Goal: Task Accomplishment & Management: Use online tool/utility

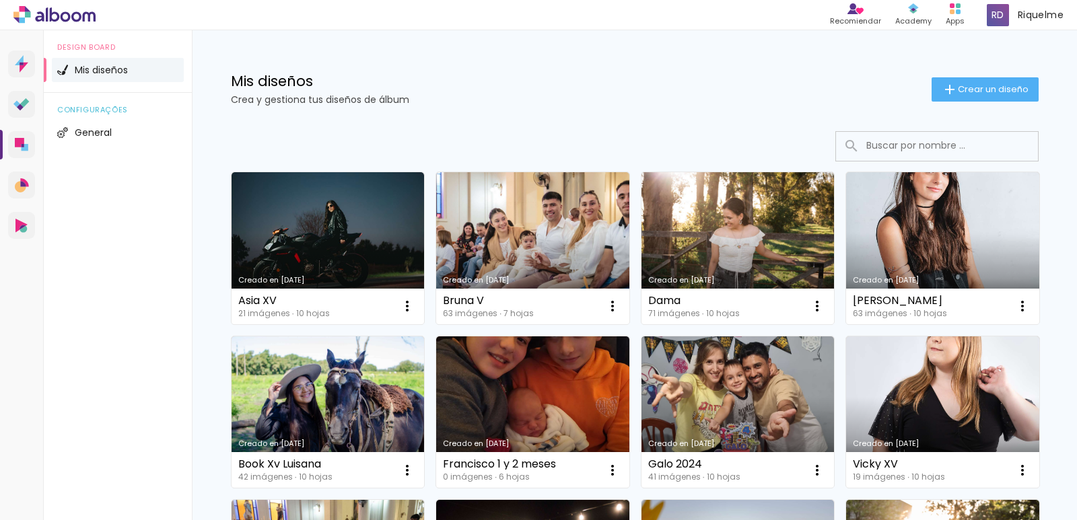
click at [489, 405] on link "Creado en [DATE]" at bounding box center [532, 413] width 193 height 152
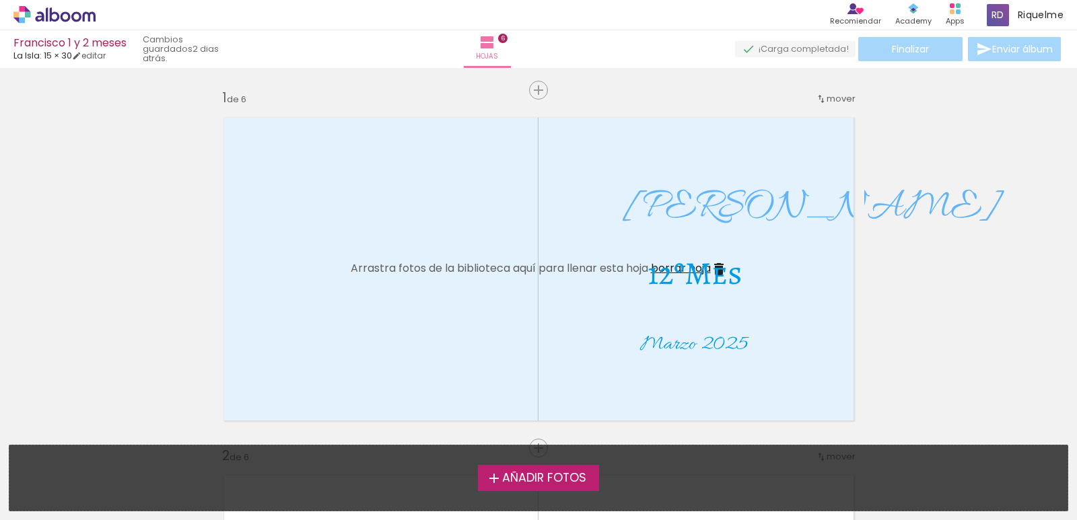
click at [677, 344] on span "Marzo 2025" at bounding box center [694, 345] width 108 height 26
click at [673, 346] on quentale-selection at bounding box center [693, 334] width 134 height 77
type input "Allura"
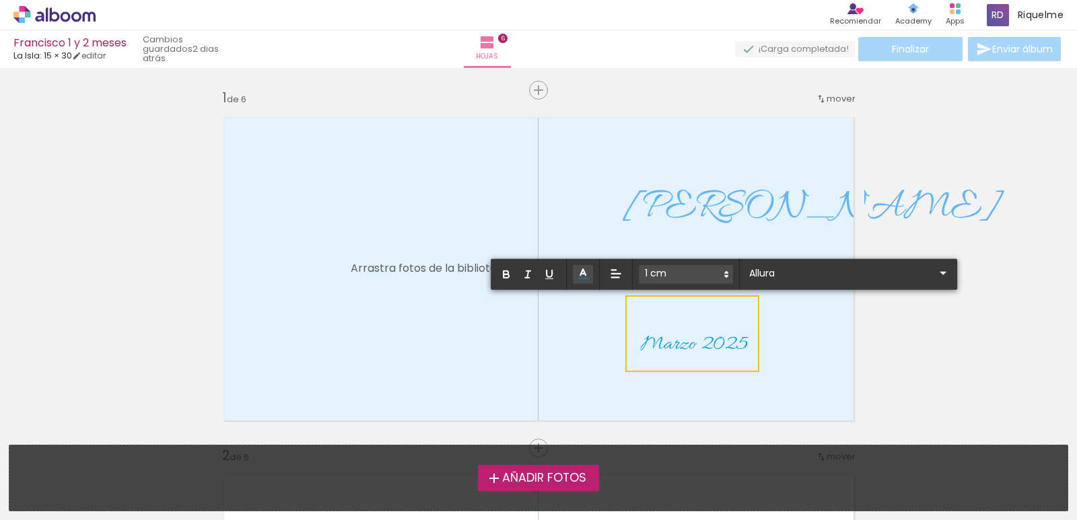
click at [673, 347] on span "Marzo 2025" at bounding box center [694, 345] width 108 height 26
click at [672, 346] on span "Marzo 2025" at bounding box center [694, 345] width 108 height 26
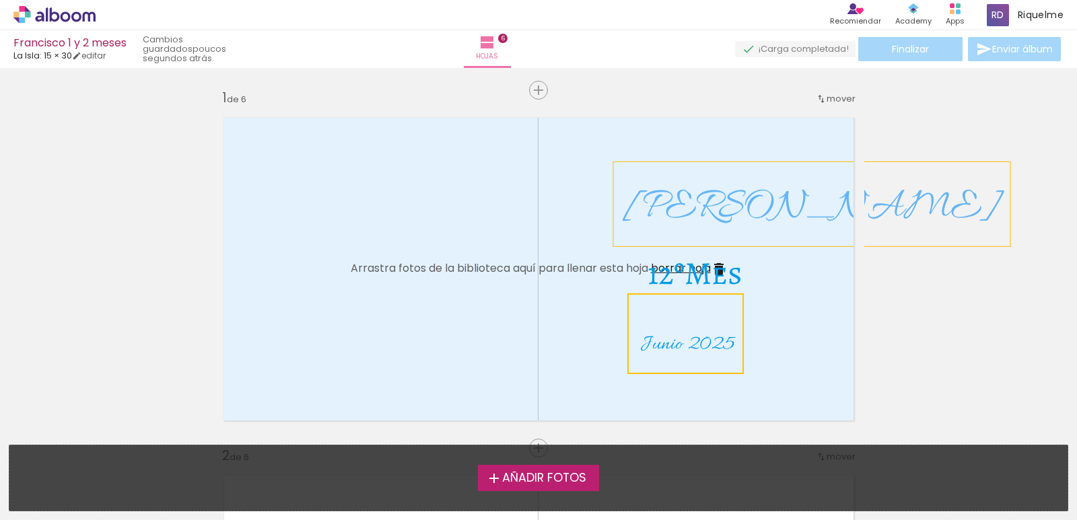
click at [686, 279] on span "12ºMes" at bounding box center [695, 273] width 95 height 43
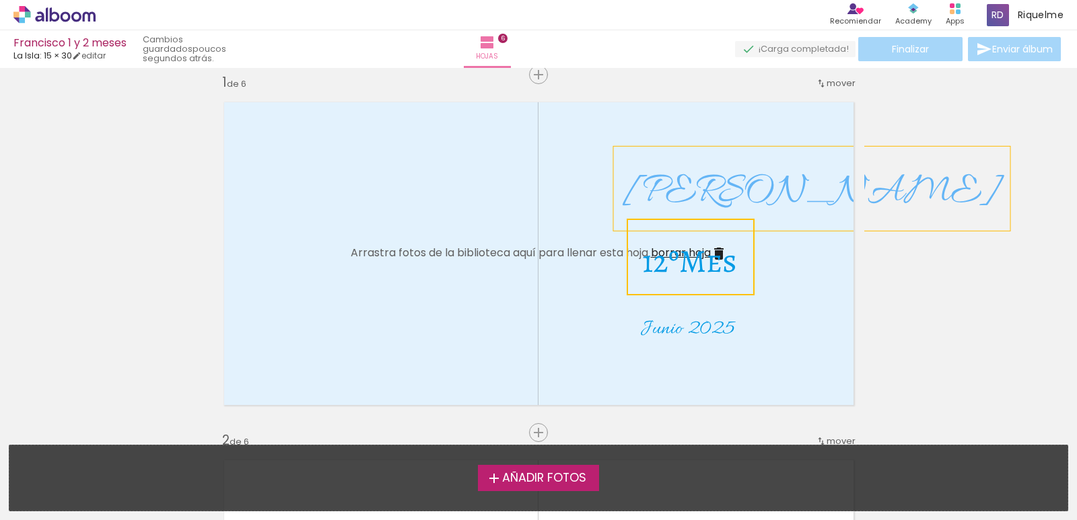
scroll to position [18, 0]
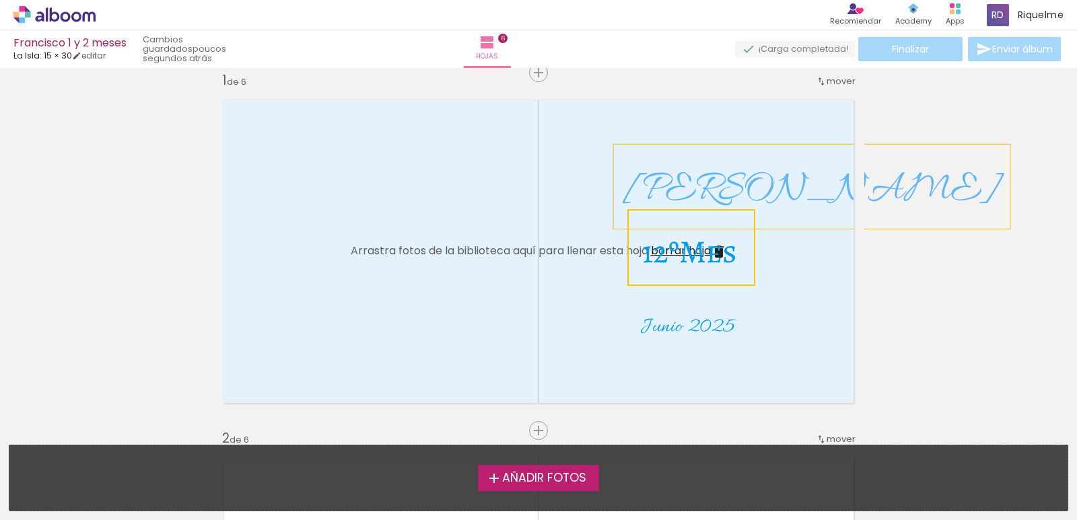
click at [652, 261] on span "12ºMes" at bounding box center [689, 251] width 95 height 43
click at [655, 258] on quentale-selection at bounding box center [692, 247] width 128 height 77
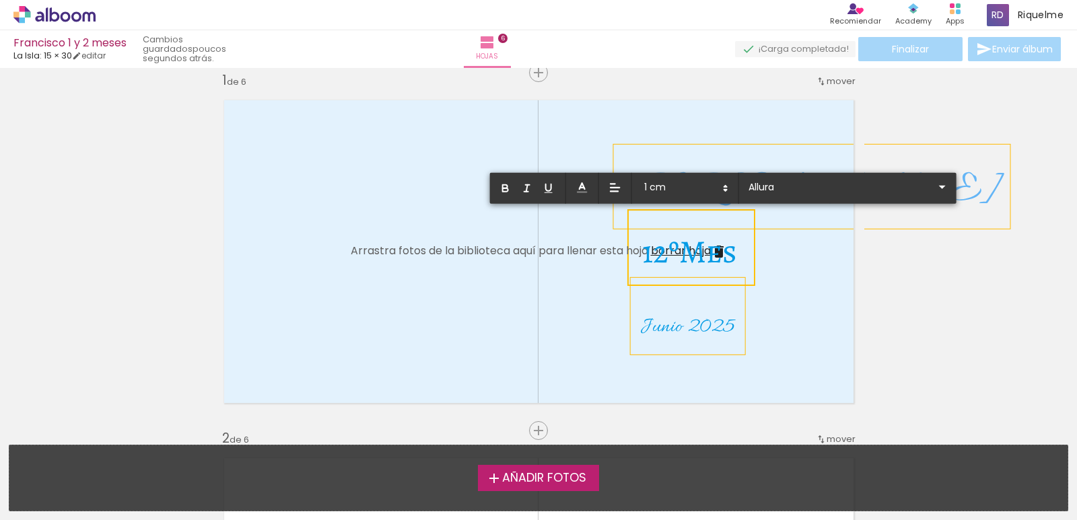
click at [665, 258] on span "12ºMes" at bounding box center [689, 251] width 95 height 43
type input "Alegreya SC"
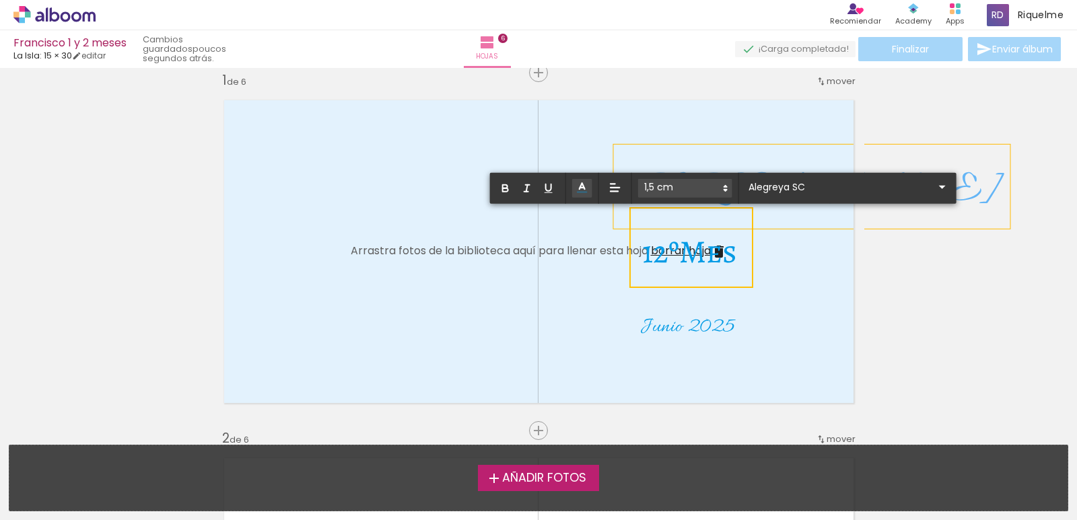
click at [665, 329] on span "Junio 2025" at bounding box center [687, 327] width 94 height 26
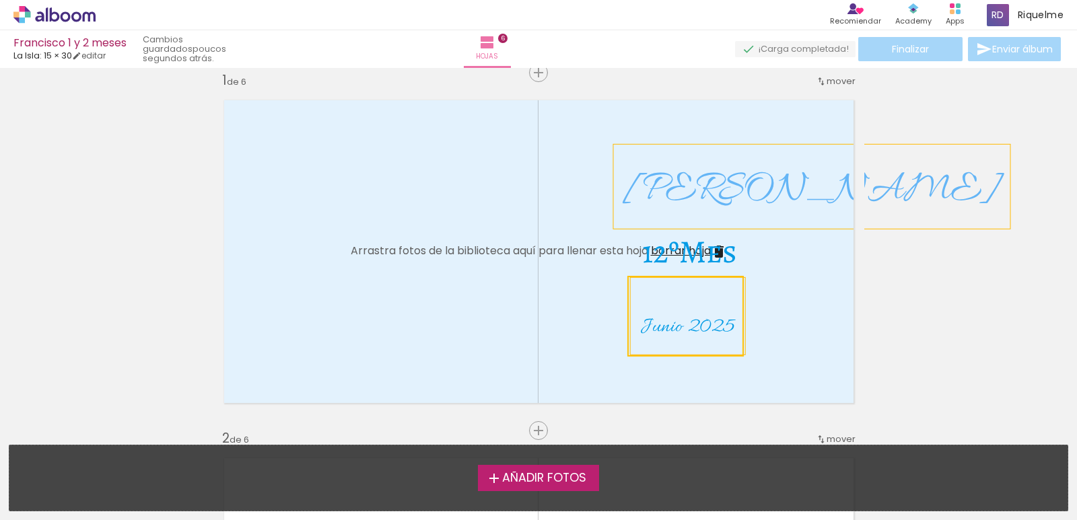
click at [664, 328] on quentale-selection at bounding box center [686, 316] width 116 height 81
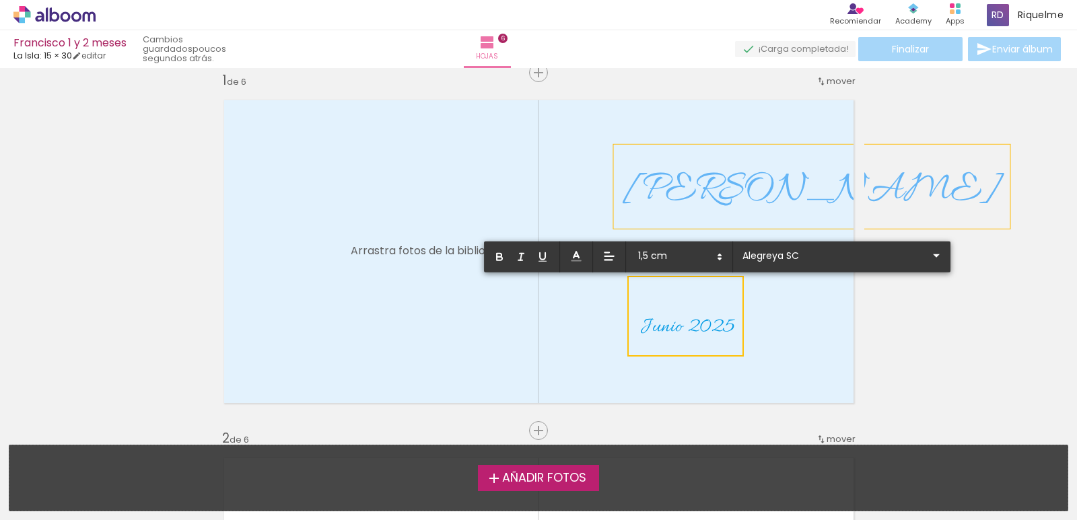
click at [664, 329] on span "Junio 2025" at bounding box center [687, 327] width 94 height 26
type input "Allura"
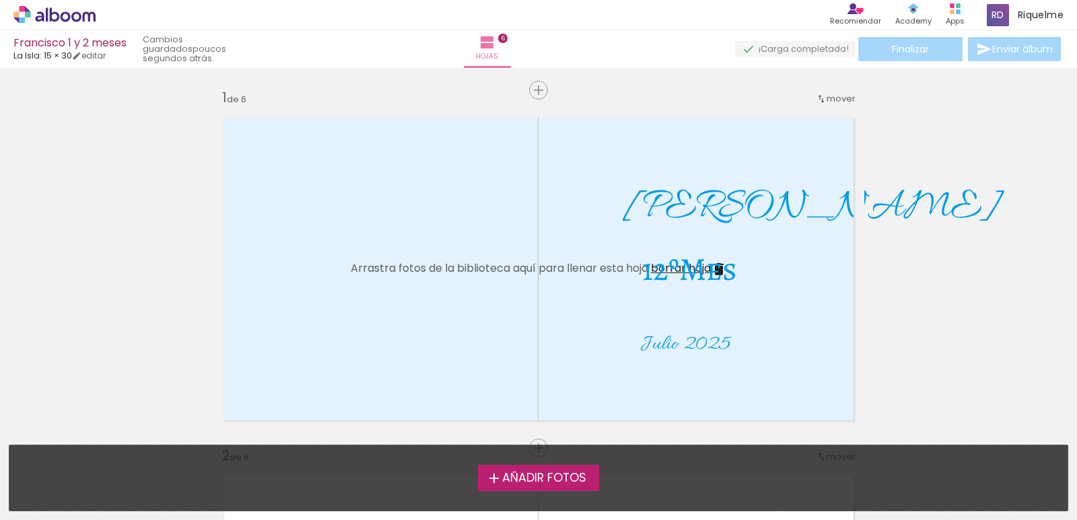
scroll to position [36, 0]
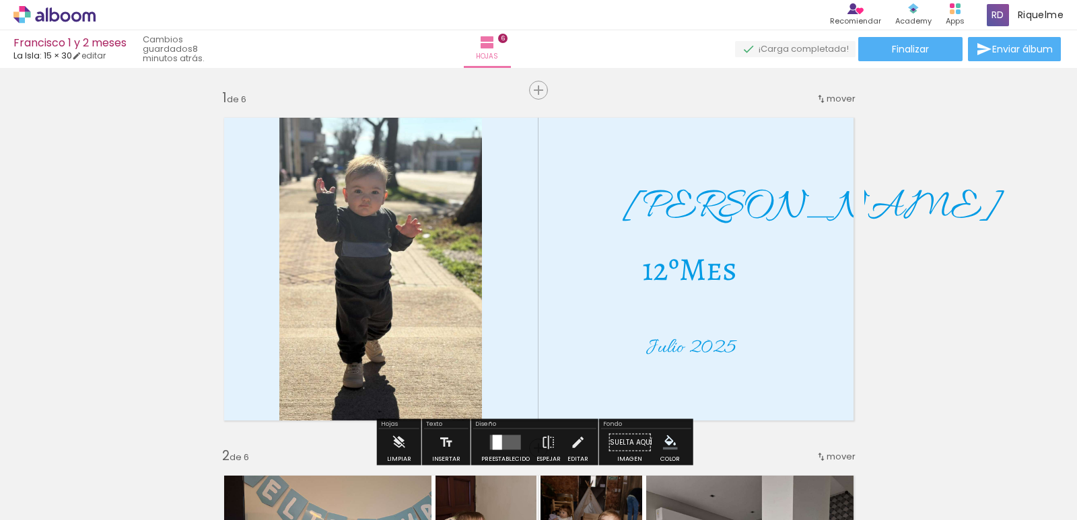
click at [900, 57] on paper-button "Finalizar" at bounding box center [911, 49] width 104 height 24
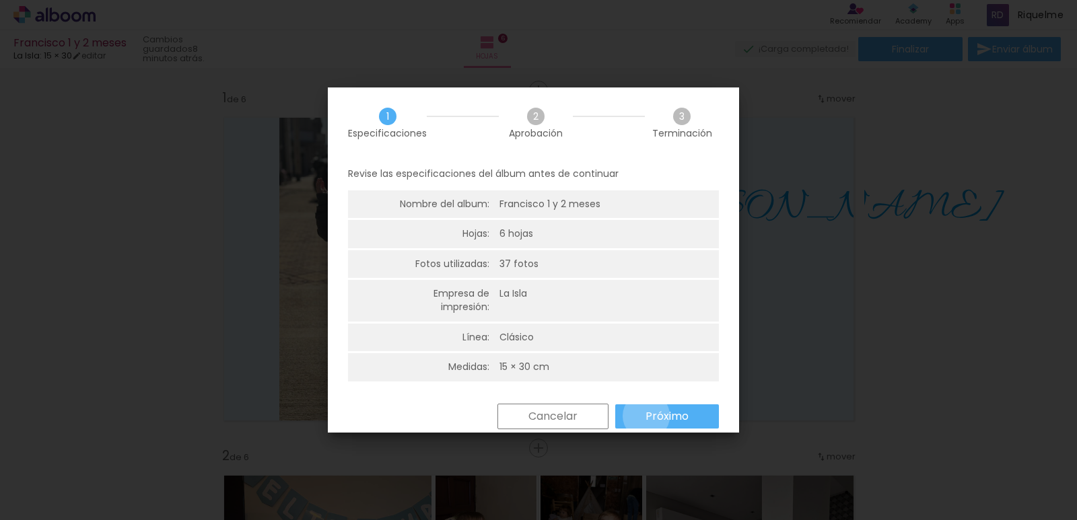
click at [0, 0] on div "Regresar Cancelar Próximo" at bounding box center [0, 0] width 0 height 0
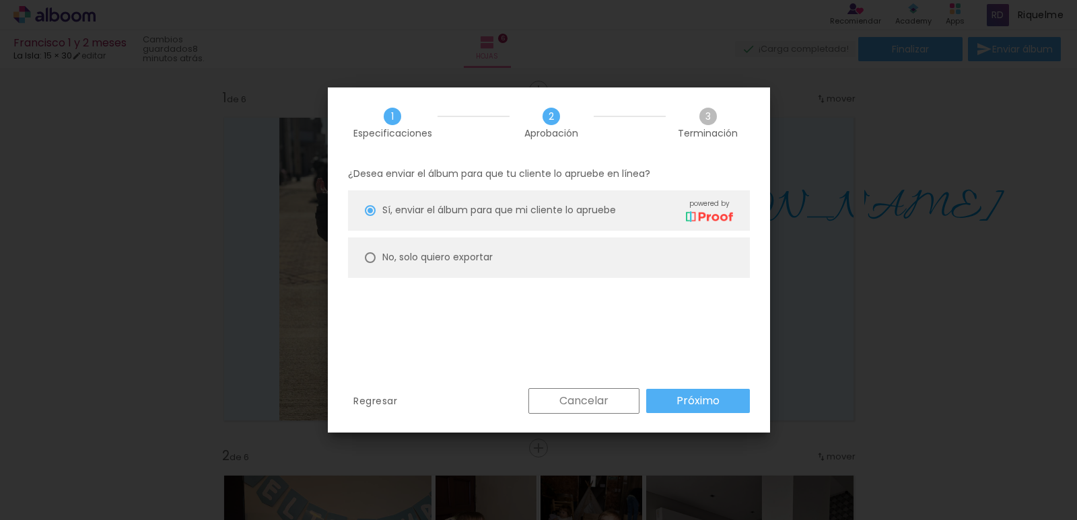
type paper-radio-button "on"
click at [0, 0] on slot "No, solo quiero exportar" at bounding box center [0, 0] width 0 height 0
click at [0, 0] on paper-button "Exportar" at bounding box center [0, 0] width 0 height 0
type input "Alta, 300 DPI"
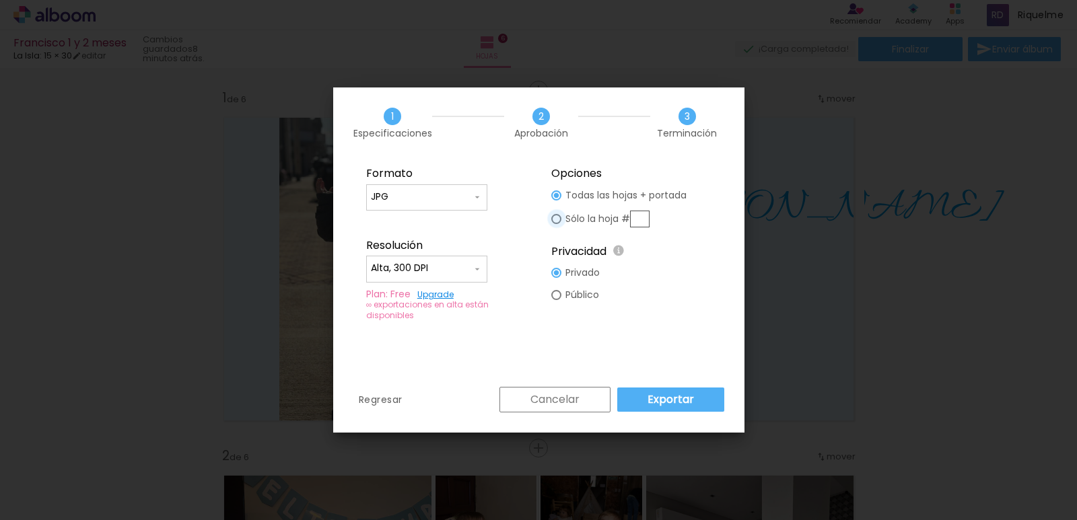
type paper-radio-button "on"
click at [553, 220] on div at bounding box center [556, 219] width 10 height 10
click at [650, 217] on input "text" at bounding box center [640, 219] width 20 height 17
type input "1"
click at [0, 0] on slot "Exportar" at bounding box center [0, 0] width 0 height 0
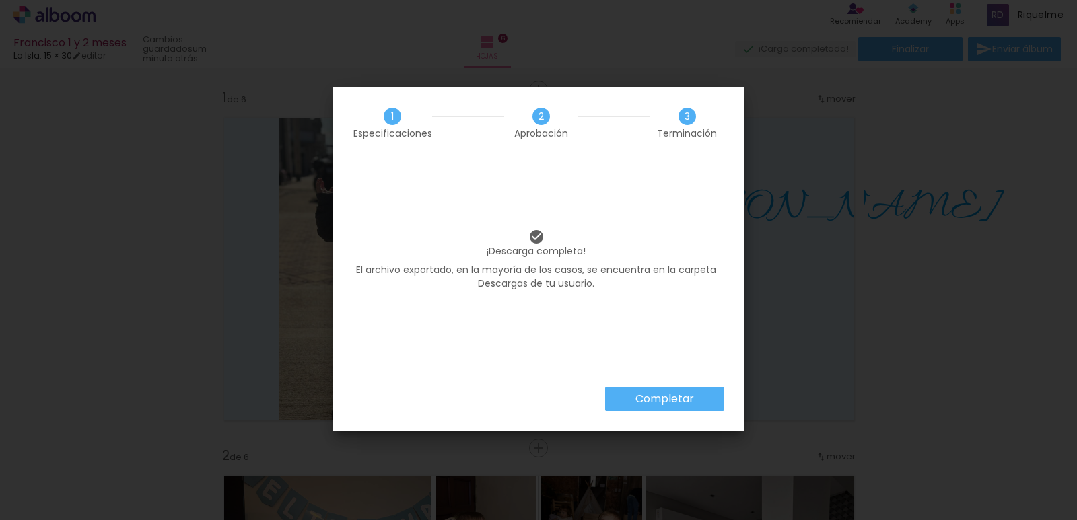
click at [693, 408] on iron-overlay-backdrop at bounding box center [538, 260] width 1077 height 520
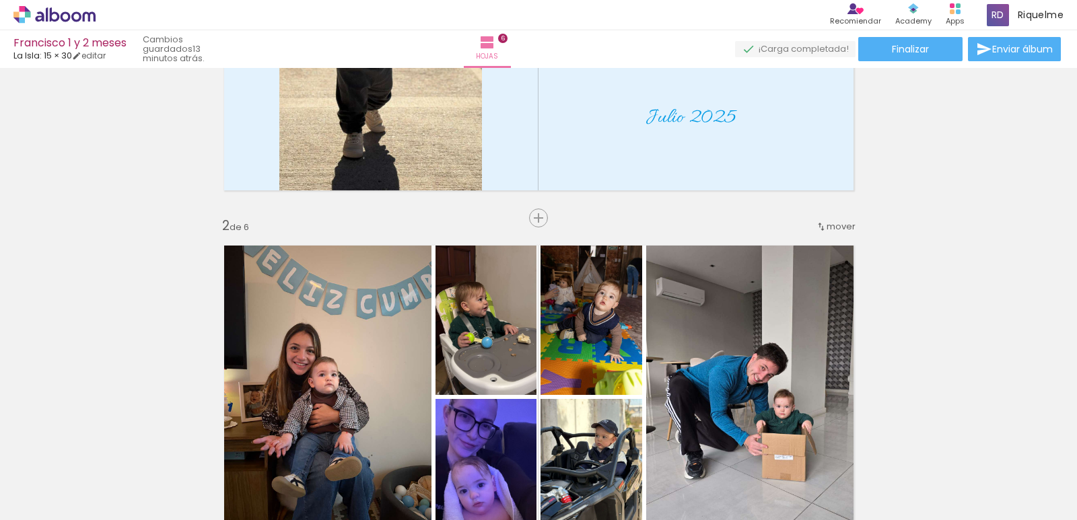
scroll to position [231, 0]
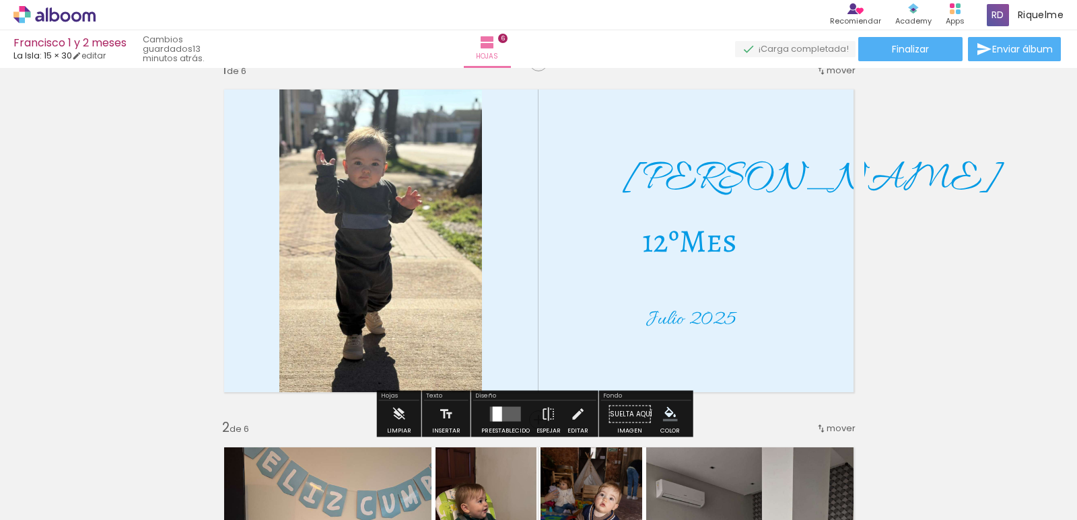
click at [684, 314] on span "Julio 2025" at bounding box center [691, 320] width 90 height 26
click at [727, 324] on quentale-selection at bounding box center [690, 309] width 121 height 77
type input "Allura"
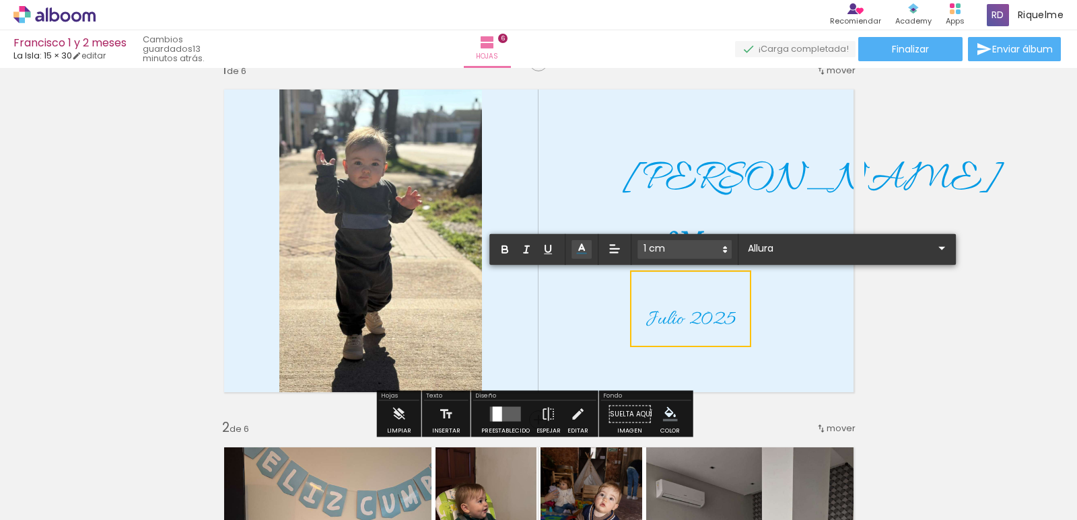
click at [727, 321] on span "Julio 2025" at bounding box center [691, 320] width 90 height 26
click at [733, 318] on span "Julio 2025" at bounding box center [691, 320] width 90 height 26
click at [743, 322] on quentale-selection at bounding box center [690, 309] width 121 height 77
click at [736, 315] on span "Julio 2025" at bounding box center [691, 320] width 90 height 26
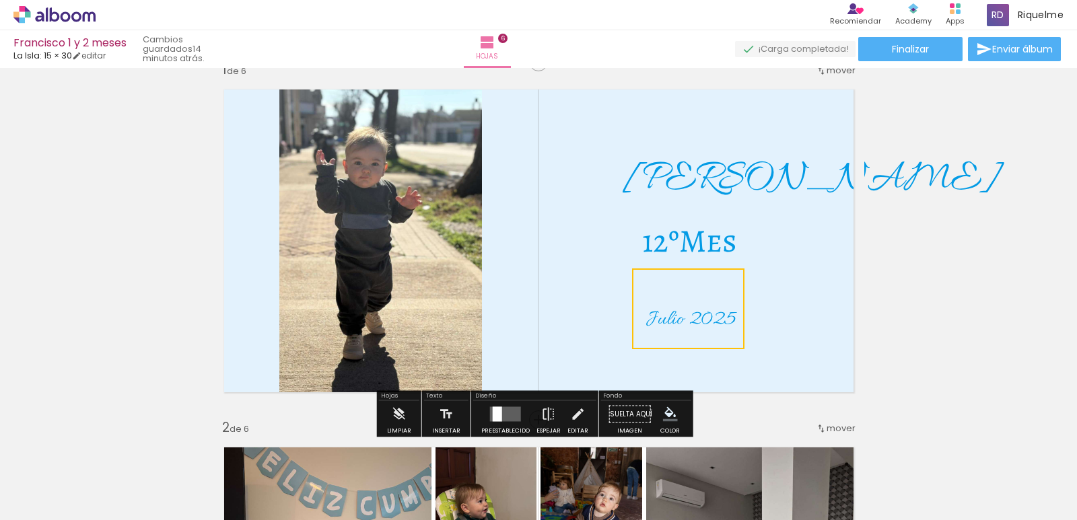
click at [714, 318] on quentale-selection at bounding box center [688, 309] width 112 height 81
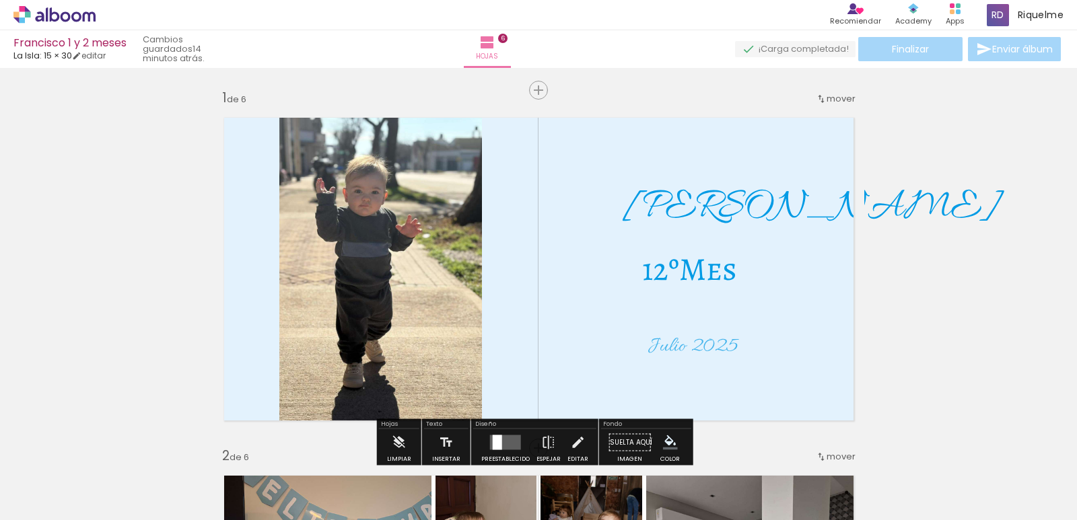
click at [714, 207] on span "[PERSON_NAME]" at bounding box center [812, 208] width 376 height 54
click at [801, 143] on quentale-layouter at bounding box center [538, 269] width 651 height 325
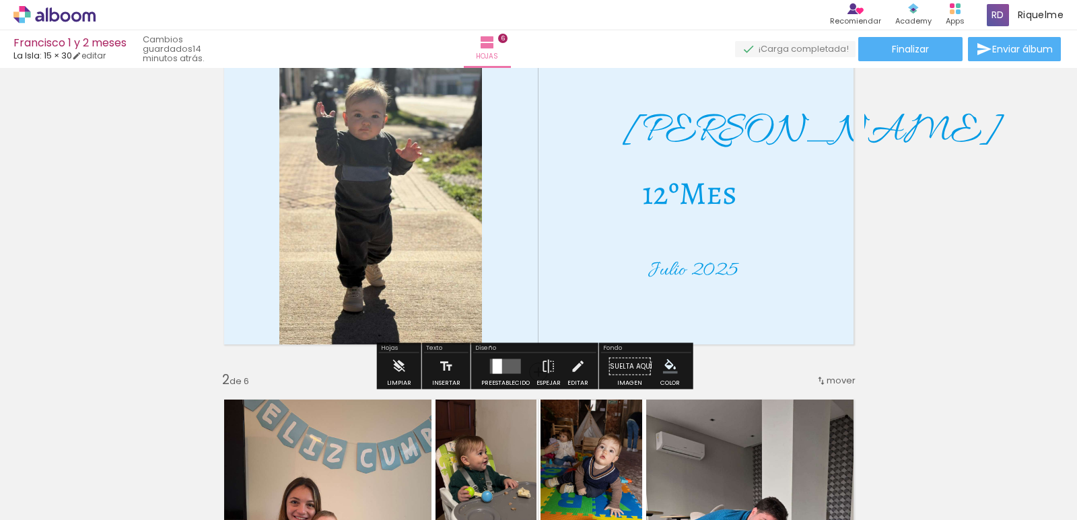
scroll to position [114, 0]
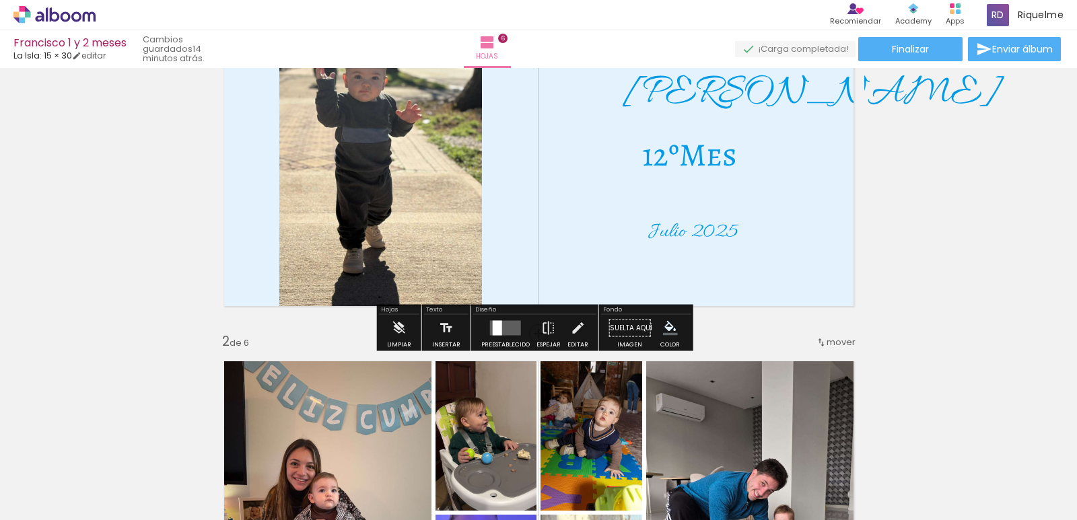
click at [665, 327] on iron-icon "color picker" at bounding box center [670, 328] width 15 height 15
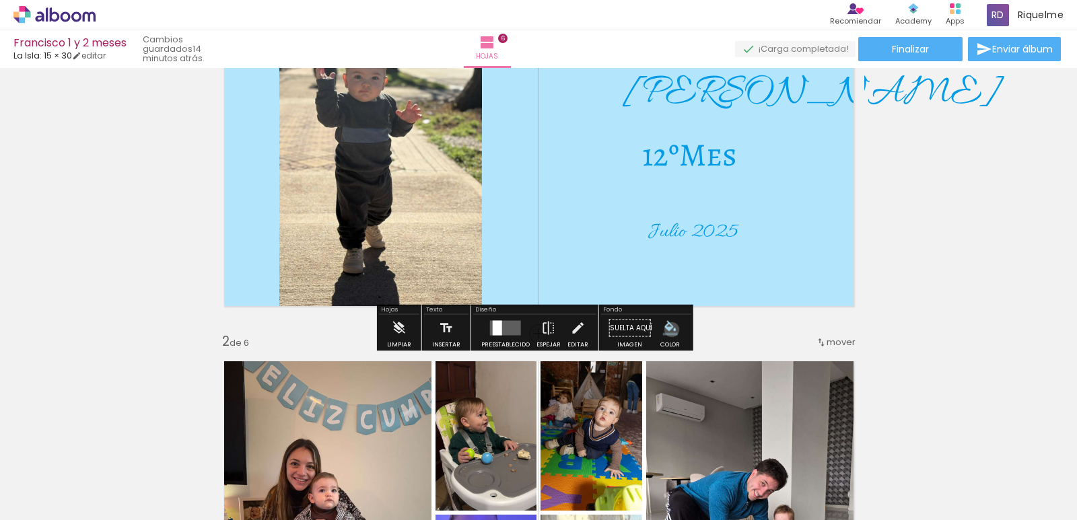
click at [668, 329] on iron-icon "color picker" at bounding box center [670, 328] width 15 height 15
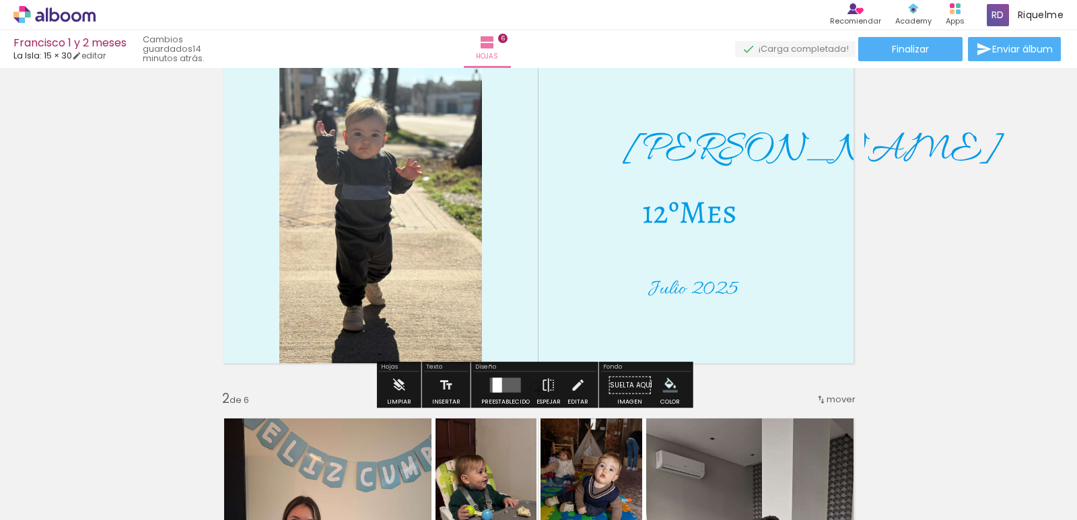
scroll to position [0, 0]
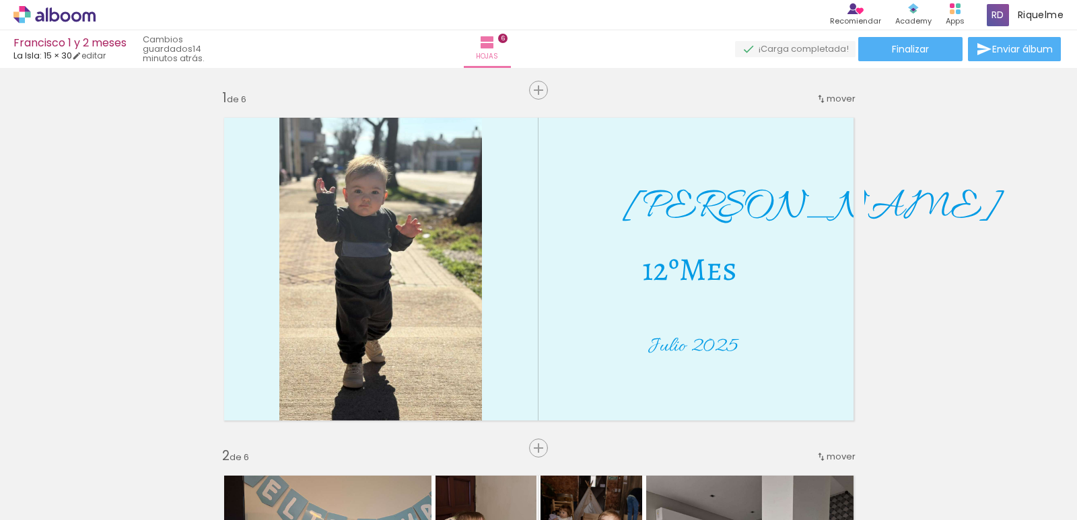
click at [910, 53] on span "Finalizar" at bounding box center [910, 48] width 37 height 9
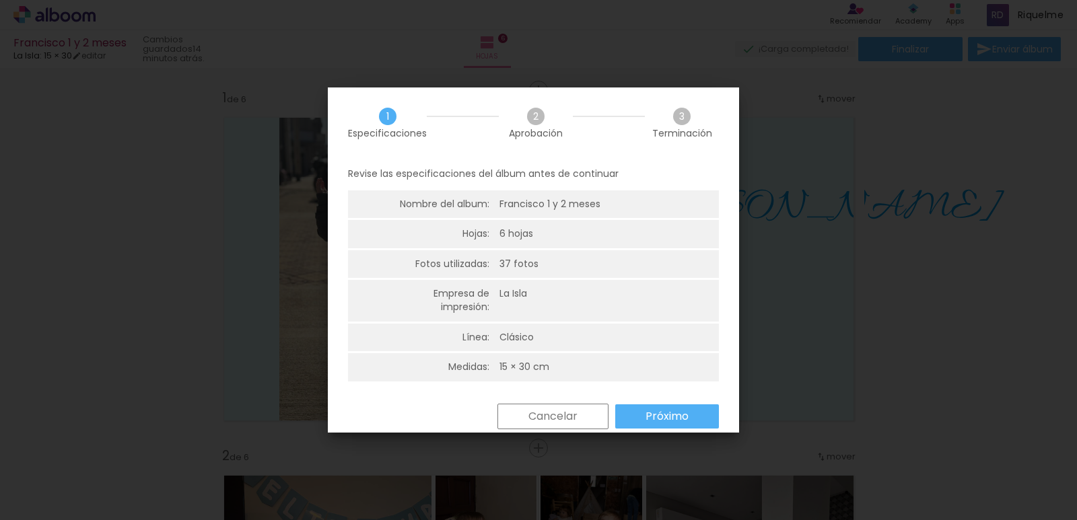
click at [0, 0] on paper-button "Próximo" at bounding box center [0, 0] width 0 height 0
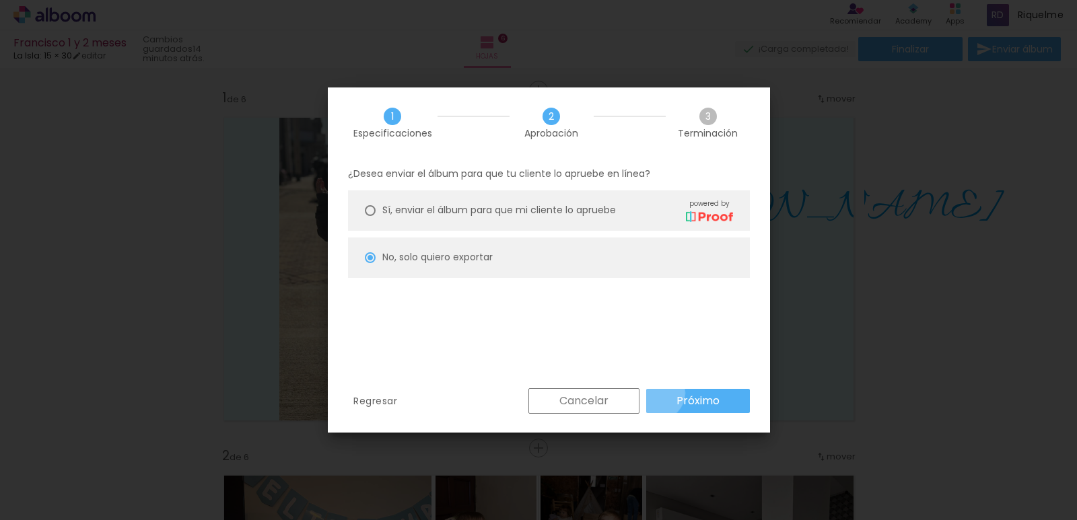
click at [659, 397] on paper-button "Próximo" at bounding box center [698, 401] width 104 height 24
type input "Alta, 300 DPI"
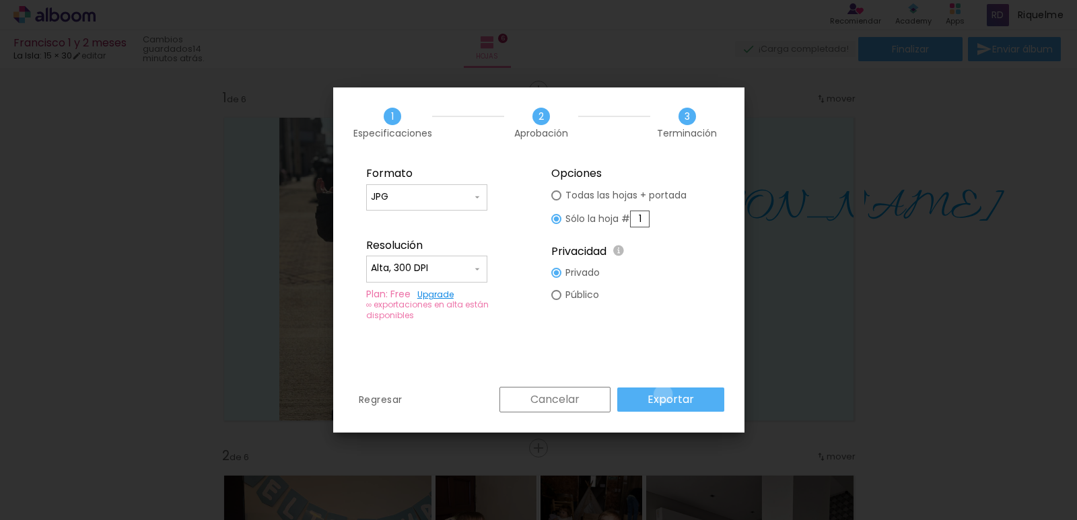
click at [0, 0] on slot "Exportar" at bounding box center [0, 0] width 0 height 0
